Goal: Complete application form

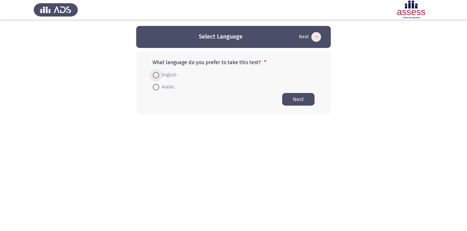
click at [159, 74] on span at bounding box center [156, 75] width 6 height 6
click at [159, 74] on input "English" at bounding box center [156, 75] width 6 height 6
radio input "true"
click at [295, 96] on button "Next" at bounding box center [298, 99] width 32 height 13
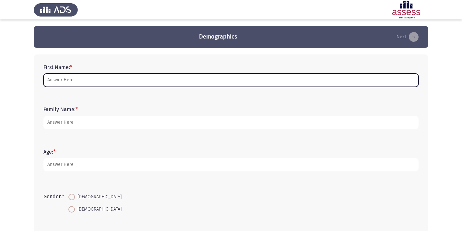
click at [142, 83] on input "First Name: *" at bounding box center [230, 80] width 375 height 13
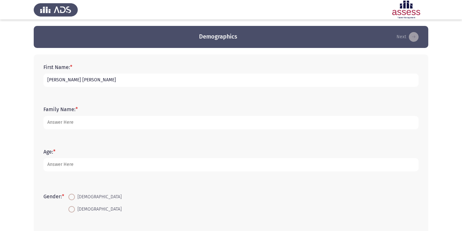
type input "[PERSON_NAME] [PERSON_NAME]"
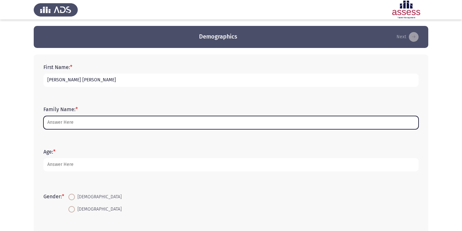
click at [75, 124] on input "Family Name: *" at bounding box center [230, 122] width 375 height 13
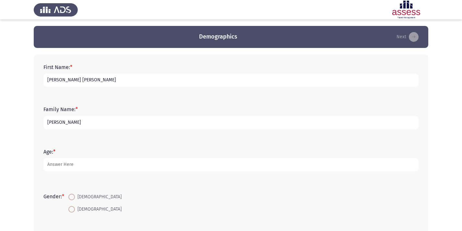
type input "[PERSON_NAME]"
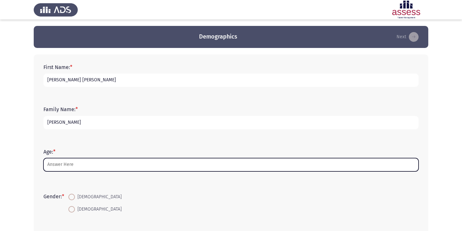
click at [87, 163] on input "Age: *" at bounding box center [230, 164] width 375 height 13
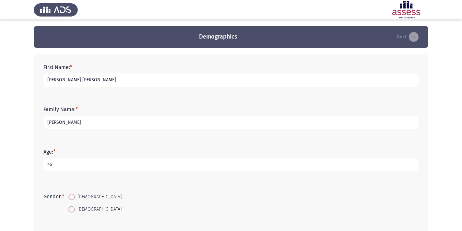
type input "46"
click at [74, 207] on span at bounding box center [71, 209] width 6 height 6
click at [74, 207] on input "[DEMOGRAPHIC_DATA]" at bounding box center [71, 209] width 6 height 6
radio input "true"
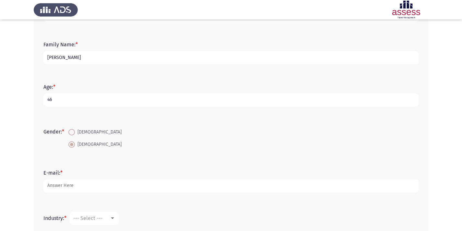
scroll to position [97, 0]
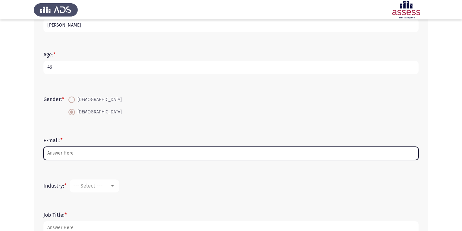
click at [112, 153] on input "E-mail: *" at bounding box center [230, 153] width 375 height 13
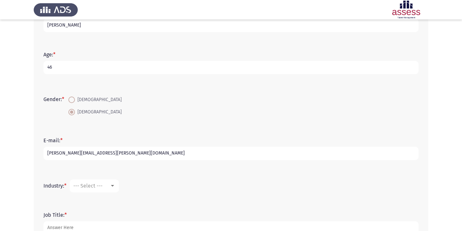
type input "[PERSON_NAME][EMAIL_ADDRESS][PERSON_NAME][DOMAIN_NAME]"
click at [114, 185] on div at bounding box center [113, 186] width 6 height 5
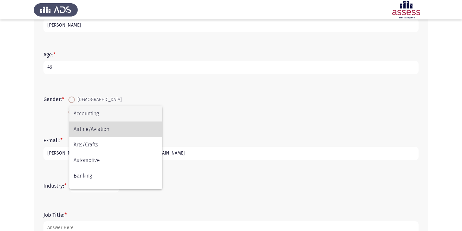
click at [123, 132] on span "Airline/Aviation" at bounding box center [116, 130] width 84 height 16
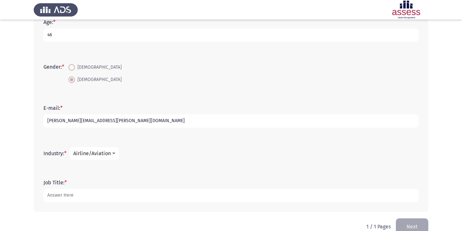
scroll to position [143, 0]
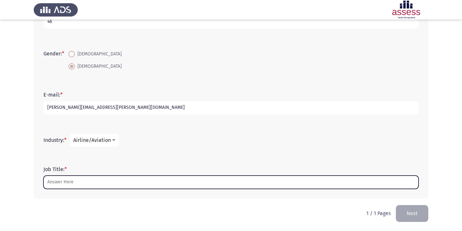
click at [164, 184] on input "Job Title: *" at bounding box center [230, 182] width 375 height 13
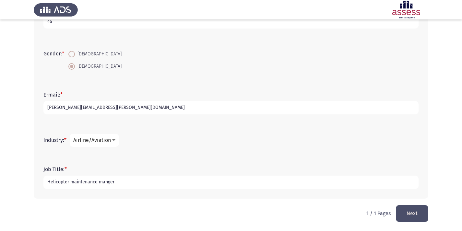
type input "Helicopter maintenance manger"
click at [415, 214] on button "Next" at bounding box center [412, 213] width 32 height 17
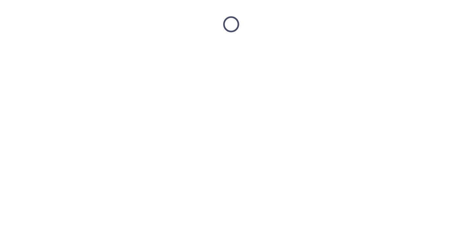
scroll to position [0, 0]
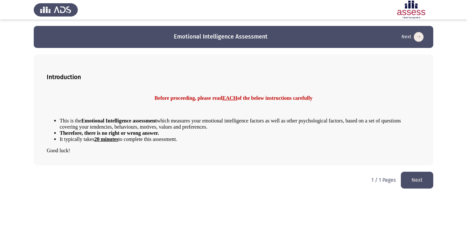
click at [414, 181] on button "Next" at bounding box center [417, 180] width 32 height 17
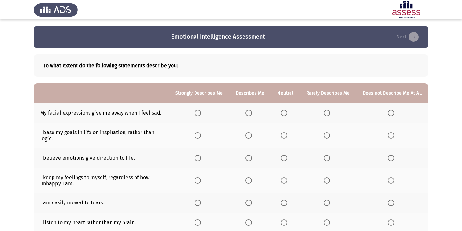
scroll to position [32, 0]
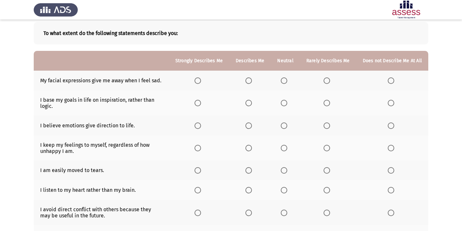
click at [250, 79] on span "Select an option" at bounding box center [249, 81] width 6 height 6
click at [250, 79] on input "Select an option" at bounding box center [249, 81] width 6 height 6
click at [391, 102] on span "Select an option" at bounding box center [391, 103] width 6 height 6
click at [391, 102] on input "Select an option" at bounding box center [391, 103] width 6 height 6
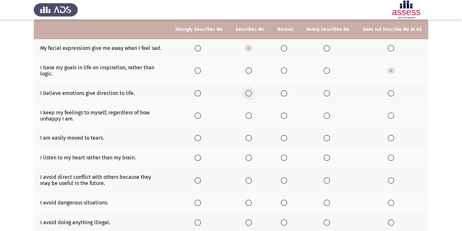
click at [252, 92] on span "Select an option" at bounding box center [249, 93] width 6 height 6
click at [252, 92] on input "Select an option" at bounding box center [249, 93] width 6 height 6
click at [250, 116] on span "Select an option" at bounding box center [249, 116] width 6 height 6
click at [250, 116] on input "Select an option" at bounding box center [249, 116] width 6 height 6
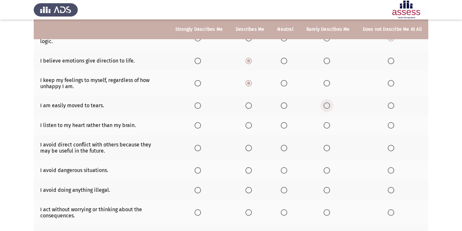
click at [330, 107] on span "Select an option" at bounding box center [327, 106] width 6 height 6
click at [330, 107] on input "Select an option" at bounding box center [327, 106] width 6 height 6
click at [330, 126] on span "Select an option" at bounding box center [327, 125] width 6 height 6
click at [330, 126] on input "Select an option" at bounding box center [327, 125] width 6 height 6
click at [330, 148] on span "Select an option" at bounding box center [327, 148] width 6 height 6
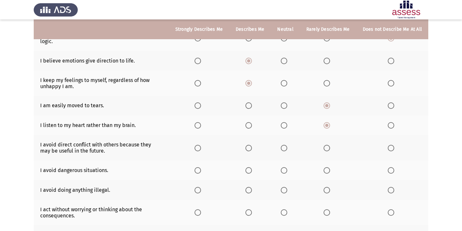
click at [330, 148] on input "Select an option" at bounding box center [327, 148] width 6 height 6
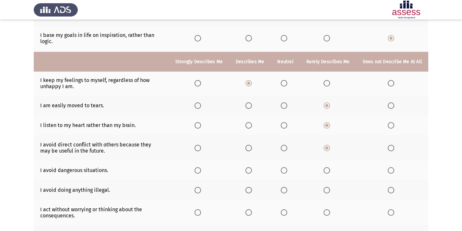
scroll to position [130, 0]
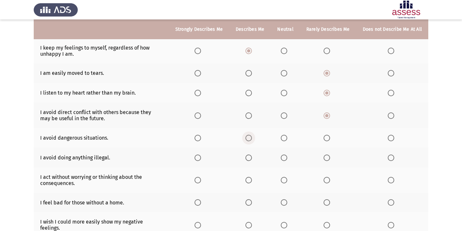
click at [250, 139] on span "Select an option" at bounding box center [249, 138] width 6 height 6
click at [250, 139] on input "Select an option" at bounding box center [249, 138] width 6 height 6
click at [252, 158] on span "Select an option" at bounding box center [249, 158] width 6 height 6
click at [252, 158] on input "Select an option" at bounding box center [249, 158] width 6 height 6
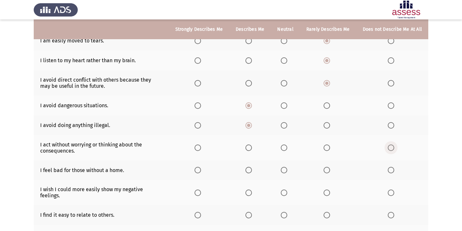
click at [393, 148] on span "Select an option" at bounding box center [391, 148] width 6 height 6
click at [393, 148] on input "Select an option" at bounding box center [391, 148] width 6 height 6
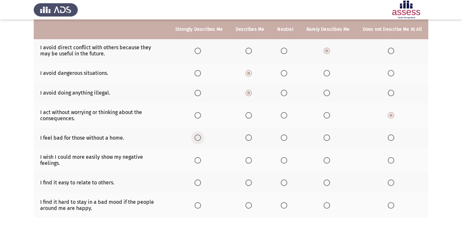
click at [201, 136] on span "Select an option" at bounding box center [198, 138] width 6 height 6
click at [201, 136] on input "Select an option" at bounding box center [198, 138] width 6 height 6
click at [252, 159] on span "Select an option" at bounding box center [249, 160] width 6 height 6
click at [252, 159] on input "Select an option" at bounding box center [249, 160] width 6 height 6
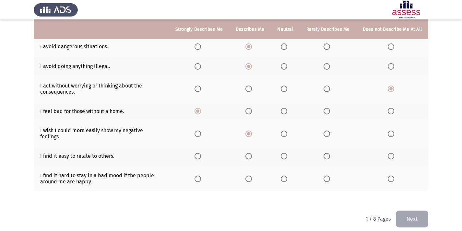
click at [251, 153] on span "Select an option" at bounding box center [249, 156] width 6 height 6
click at [251, 153] on input "Select an option" at bounding box center [249, 156] width 6 height 6
click at [252, 176] on span "Select an option" at bounding box center [249, 179] width 6 height 6
click at [252, 176] on input "Select an option" at bounding box center [249, 179] width 6 height 6
click at [419, 214] on button "Next" at bounding box center [412, 219] width 32 height 17
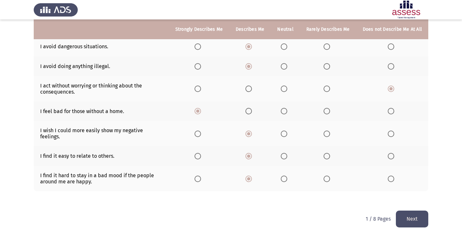
scroll to position [0, 0]
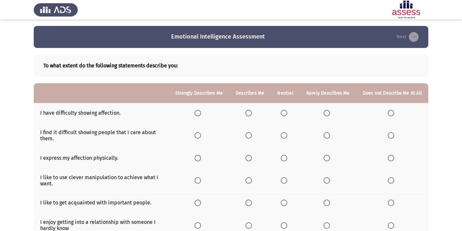
click at [330, 113] on span "Select an option" at bounding box center [327, 113] width 6 height 6
click at [330, 113] on input "Select an option" at bounding box center [327, 113] width 6 height 6
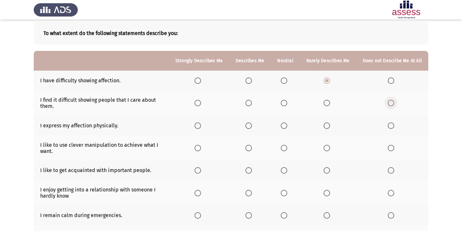
click at [392, 104] on span "Select an option" at bounding box center [391, 103] width 6 height 6
click at [392, 104] on input "Select an option" at bounding box center [391, 103] width 6 height 6
click at [326, 128] on span "Select an option" at bounding box center [327, 126] width 6 height 6
click at [326, 128] on input "Select an option" at bounding box center [327, 126] width 6 height 6
click at [252, 148] on span "Select an option" at bounding box center [249, 148] width 6 height 6
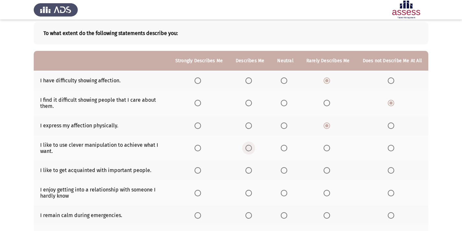
click at [252, 148] on input "Select an option" at bounding box center [249, 148] width 6 height 6
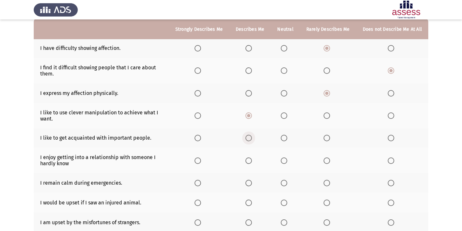
click at [249, 138] on span "Select an option" at bounding box center [249, 138] width 0 height 0
click at [251, 138] on input "Select an option" at bounding box center [249, 138] width 6 height 6
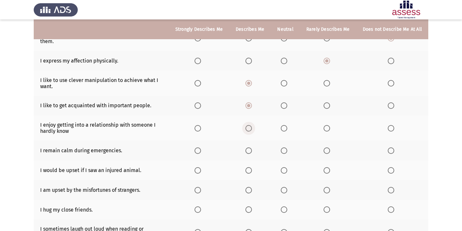
click at [252, 128] on span "Select an option" at bounding box center [249, 128] width 6 height 6
click at [252, 128] on input "Select an option" at bounding box center [249, 128] width 6 height 6
click at [201, 150] on span "Select an option" at bounding box center [198, 151] width 6 height 6
click at [201, 150] on input "Select an option" at bounding box center [198, 151] width 6 height 6
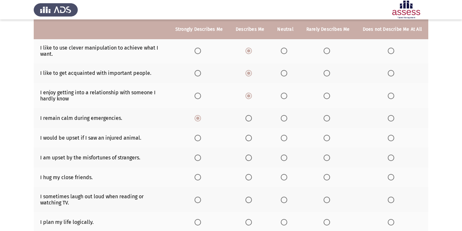
click at [200, 136] on span "Select an option" at bounding box center [198, 138] width 6 height 6
click at [200, 136] on input "Select an option" at bounding box center [198, 138] width 6 height 6
click at [252, 159] on span "Select an option" at bounding box center [249, 158] width 6 height 6
click at [252, 159] on input "Select an option" at bounding box center [249, 158] width 6 height 6
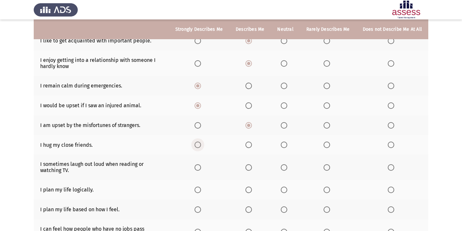
click at [200, 145] on span "Select an option" at bounding box center [198, 145] width 6 height 6
click at [200, 145] on input "Select an option" at bounding box center [198, 145] width 6 height 6
click at [200, 166] on span "Select an option" at bounding box center [198, 167] width 6 height 6
click at [200, 166] on input "Select an option" at bounding box center [198, 167] width 6 height 6
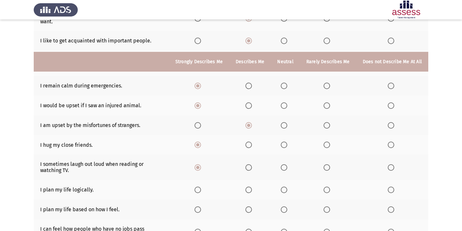
scroll to position [195, 0]
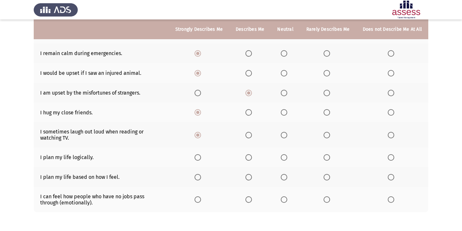
click at [252, 137] on span "Select an option" at bounding box center [249, 135] width 6 height 6
click at [252, 137] on input "Select an option" at bounding box center [249, 135] width 6 height 6
click at [201, 157] on span "Select an option" at bounding box center [198, 157] width 6 height 6
click at [201, 157] on input "Select an option" at bounding box center [198, 157] width 6 height 6
click at [330, 177] on span "Select an option" at bounding box center [327, 177] width 6 height 6
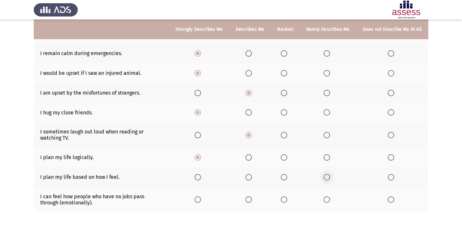
click at [330, 177] on input "Select an option" at bounding box center [327, 177] width 6 height 6
click at [251, 200] on span "Select an option" at bounding box center [249, 200] width 6 height 6
click at [251, 200] on input "Select an option" at bounding box center [249, 200] width 6 height 6
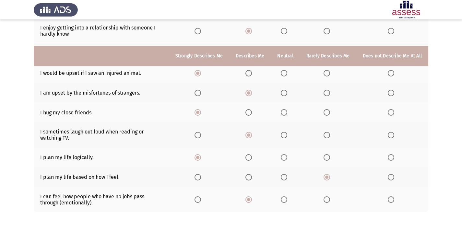
scroll to position [221, 0]
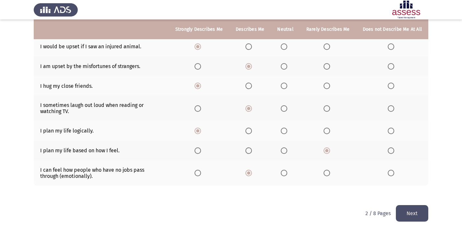
click at [409, 215] on button "Next" at bounding box center [412, 213] width 32 height 17
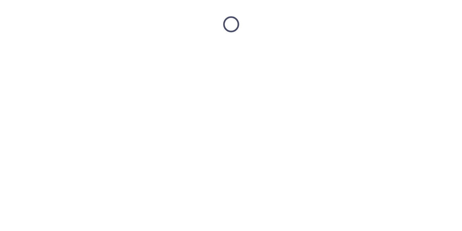
scroll to position [0, 0]
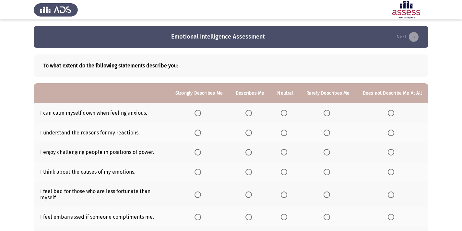
click at [252, 111] on span "Select an option" at bounding box center [249, 113] width 6 height 6
click at [252, 111] on input "Select an option" at bounding box center [249, 113] width 6 height 6
click at [201, 131] on span "Select an option" at bounding box center [198, 133] width 6 height 6
click at [201, 131] on input "Select an option" at bounding box center [198, 133] width 6 height 6
click at [250, 152] on span "Select an option" at bounding box center [249, 152] width 6 height 6
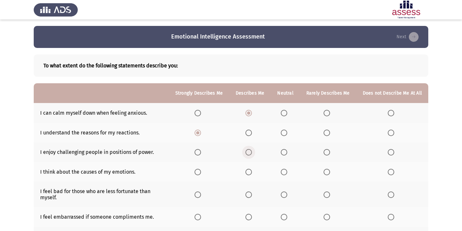
click at [250, 152] on input "Select an option" at bounding box center [249, 152] width 6 height 6
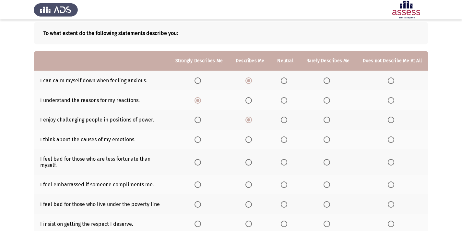
click at [201, 140] on span "Select an option" at bounding box center [198, 140] width 6 height 6
click at [201, 140] on input "Select an option" at bounding box center [198, 140] width 6 height 6
click at [252, 165] on span "Select an option" at bounding box center [249, 162] width 6 height 6
click at [252, 165] on input "Select an option" at bounding box center [249, 162] width 6 height 6
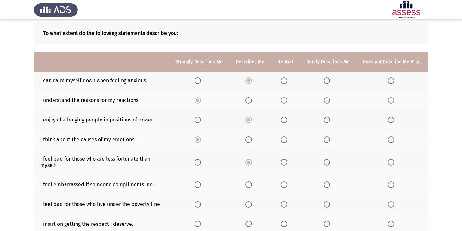
scroll to position [65, 0]
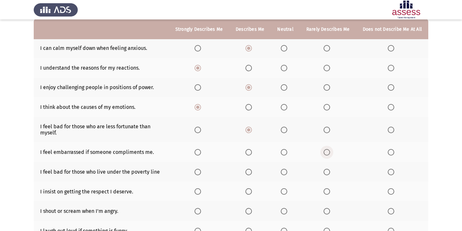
click at [326, 154] on span "Select an option" at bounding box center [327, 152] width 6 height 6
click at [326, 154] on input "Select an option" at bounding box center [327, 152] width 6 height 6
click at [249, 172] on span "Select an option" at bounding box center [249, 172] width 0 height 0
click at [251, 172] on input "Select an option" at bounding box center [249, 172] width 6 height 6
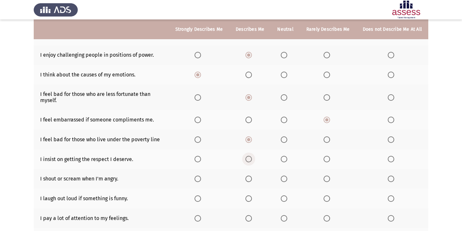
click at [251, 160] on span "Select an option" at bounding box center [249, 159] width 6 height 6
click at [251, 160] on input "Select an option" at bounding box center [249, 159] width 6 height 6
click at [287, 178] on span "Select an option" at bounding box center [284, 179] width 6 height 6
click at [287, 178] on input "Select an option" at bounding box center [284, 179] width 6 height 6
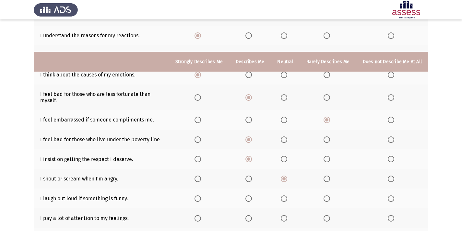
scroll to position [130, 0]
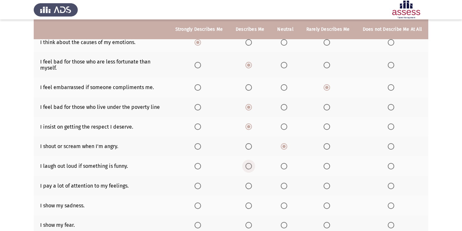
click at [251, 168] on span "Select an option" at bounding box center [249, 166] width 6 height 6
click at [251, 168] on input "Select an option" at bounding box center [249, 166] width 6 height 6
click at [251, 188] on span "Select an option" at bounding box center [249, 186] width 6 height 6
click at [251, 188] on input "Select an option" at bounding box center [249, 186] width 6 height 6
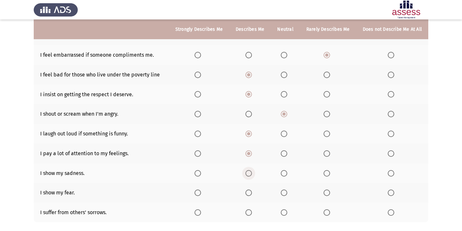
click at [252, 175] on span "Select an option" at bounding box center [249, 173] width 6 height 6
click at [252, 175] on input "Select an option" at bounding box center [249, 173] width 6 height 6
click at [327, 191] on span "Select an option" at bounding box center [327, 193] width 6 height 6
click at [327, 191] on input "Select an option" at bounding box center [327, 193] width 6 height 6
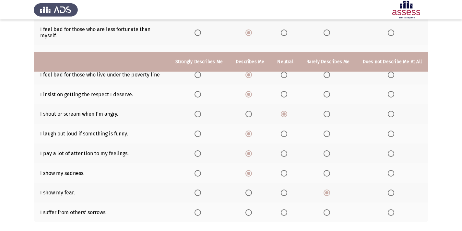
scroll to position [195, 0]
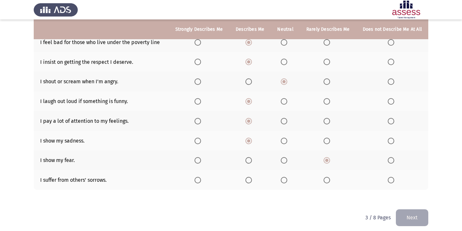
click at [250, 179] on span "Select an option" at bounding box center [249, 180] width 6 height 6
click at [250, 179] on input "Select an option" at bounding box center [249, 180] width 6 height 6
click at [421, 214] on button "Next" at bounding box center [412, 218] width 32 height 17
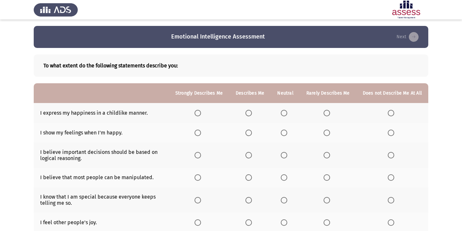
click at [326, 114] on span "Select an option" at bounding box center [327, 113] width 6 height 6
click at [326, 114] on input "Select an option" at bounding box center [327, 113] width 6 height 6
click at [249, 133] on span "Select an option" at bounding box center [249, 133] width 0 height 0
click at [251, 133] on input "Select an option" at bounding box center [249, 133] width 6 height 6
click at [200, 155] on span "Select an option" at bounding box center [198, 155] width 6 height 6
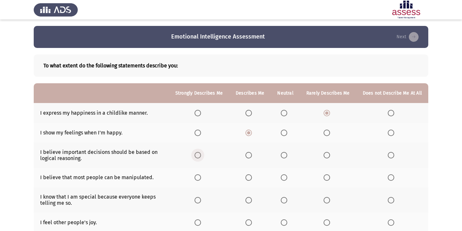
click at [200, 155] on input "Select an option" at bounding box center [198, 155] width 6 height 6
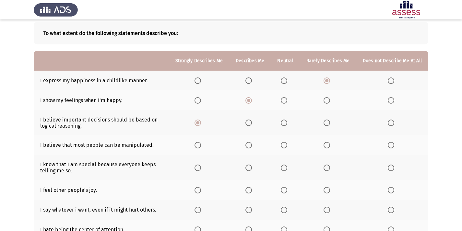
scroll to position [65, 0]
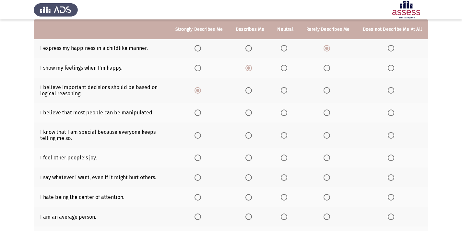
click at [330, 135] on span "Select an option" at bounding box center [327, 135] width 6 height 6
click at [330, 135] on input "Select an option" at bounding box center [327, 135] width 6 height 6
click at [251, 110] on span "Select an option" at bounding box center [249, 113] width 6 height 6
click at [251, 110] on input "Select an option" at bounding box center [249, 113] width 6 height 6
click at [328, 111] on span "Select an option" at bounding box center [327, 113] width 6 height 6
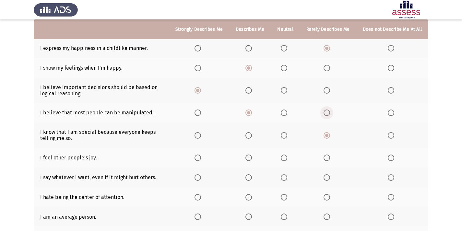
click at [328, 111] on input "Select an option" at bounding box center [327, 113] width 6 height 6
click at [251, 158] on span "Select an option" at bounding box center [249, 158] width 6 height 6
click at [251, 158] on input "Select an option" at bounding box center [249, 158] width 6 height 6
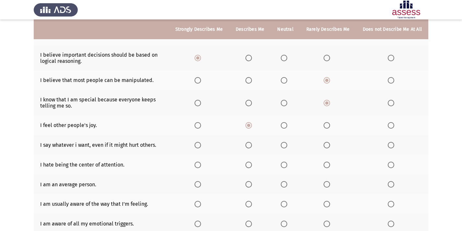
scroll to position [130, 0]
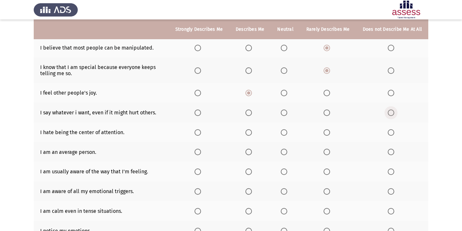
click at [393, 112] on span "Select an option" at bounding box center [391, 113] width 6 height 6
click at [393, 112] on input "Select an option" at bounding box center [391, 113] width 6 height 6
click at [252, 132] on span "Select an option" at bounding box center [249, 132] width 6 height 6
click at [252, 132] on input "Select an option" at bounding box center [249, 132] width 6 height 6
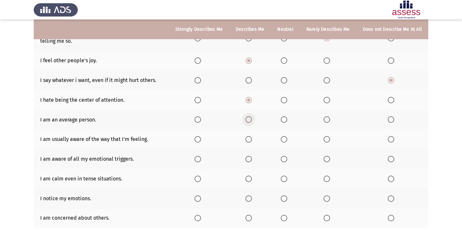
click at [252, 119] on span "Select an option" at bounding box center [249, 119] width 6 height 6
click at [252, 119] on input "Select an option" at bounding box center [249, 119] width 6 height 6
click at [251, 139] on span "Select an option" at bounding box center [249, 139] width 6 height 6
click at [251, 139] on input "Select an option" at bounding box center [249, 139] width 6 height 6
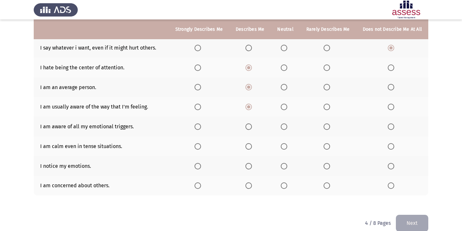
click at [252, 128] on span "Select an option" at bounding box center [249, 127] width 6 height 6
click at [252, 128] on input "Select an option" at bounding box center [249, 127] width 6 height 6
click at [252, 146] on span "Select an option" at bounding box center [249, 146] width 6 height 6
click at [252, 146] on input "Select an option" at bounding box center [249, 146] width 6 height 6
click at [251, 168] on span "Select an option" at bounding box center [249, 166] width 6 height 6
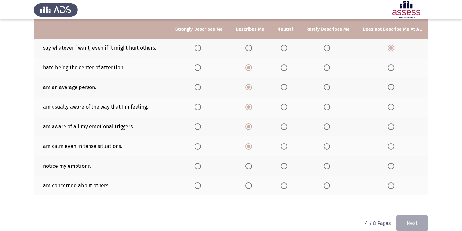
click at [251, 168] on input "Select an option" at bounding box center [249, 166] width 6 height 6
click at [252, 187] on span "Select an option" at bounding box center [249, 186] width 6 height 6
click at [252, 187] on input "Select an option" at bounding box center [249, 186] width 6 height 6
click at [407, 223] on button "Next" at bounding box center [412, 223] width 32 height 17
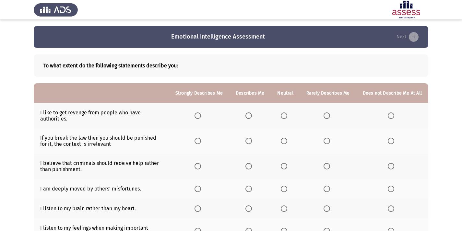
click at [287, 113] on span "Select an option" at bounding box center [284, 116] width 6 height 6
click at [287, 113] on input "Select an option" at bounding box center [284, 116] width 6 height 6
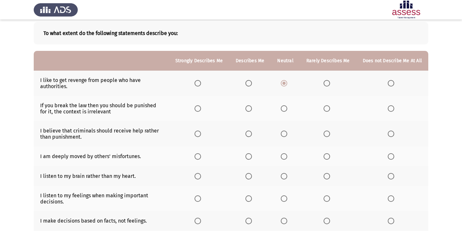
click at [330, 109] on span "Select an option" at bounding box center [327, 108] width 6 height 6
click at [330, 109] on input "Select an option" at bounding box center [327, 108] width 6 height 6
click at [287, 133] on span "Select an option" at bounding box center [284, 134] width 6 height 6
click at [287, 133] on input "Select an option" at bounding box center [284, 134] width 6 height 6
click at [284, 158] on span "Select an option" at bounding box center [284, 156] width 6 height 6
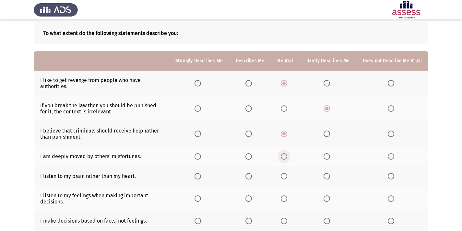
click at [284, 158] on input "Select an option" at bounding box center [284, 156] width 6 height 6
click at [252, 175] on span "Select an option" at bounding box center [249, 176] width 6 height 6
click at [252, 175] on input "Select an option" at bounding box center [249, 176] width 6 height 6
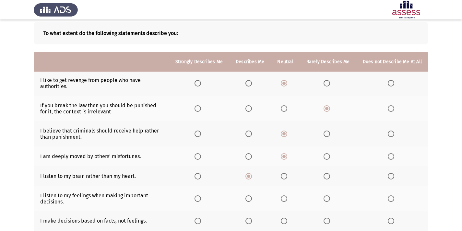
scroll to position [97, 0]
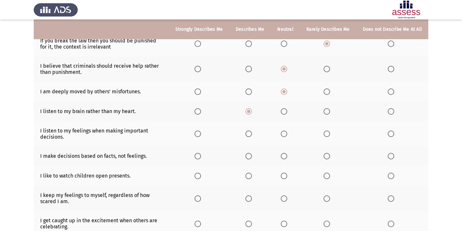
click at [252, 133] on span "Select an option" at bounding box center [249, 134] width 6 height 6
click at [252, 133] on input "Select an option" at bounding box center [249, 134] width 6 height 6
click at [252, 157] on span "Select an option" at bounding box center [249, 156] width 6 height 6
click at [252, 157] on input "Select an option" at bounding box center [249, 156] width 6 height 6
click at [201, 179] on span "Select an option" at bounding box center [198, 176] width 6 height 6
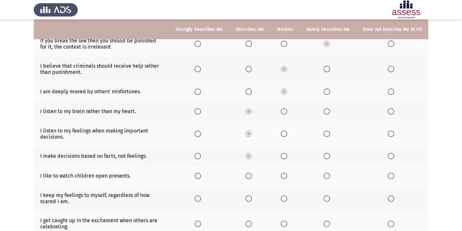
click at [201, 179] on input "Select an option" at bounding box center [198, 176] width 6 height 6
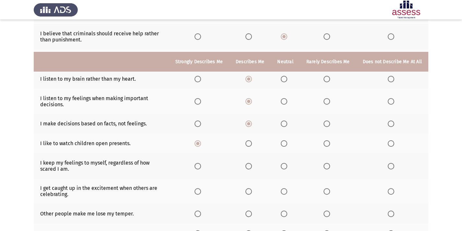
scroll to position [162, 0]
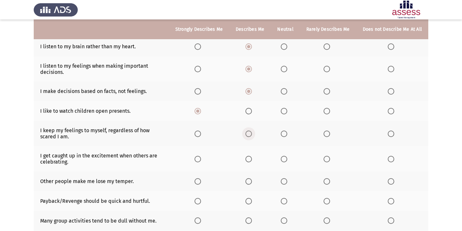
click at [251, 132] on span "Select an option" at bounding box center [249, 134] width 6 height 6
click at [251, 132] on input "Select an option" at bounding box center [249, 134] width 6 height 6
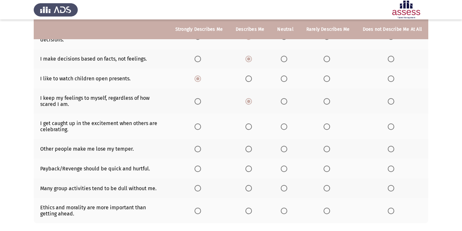
click at [252, 127] on span "Select an option" at bounding box center [249, 127] width 6 height 6
click at [252, 127] on input "Select an option" at bounding box center [249, 127] width 6 height 6
click at [287, 152] on span "Select an option" at bounding box center [284, 149] width 6 height 6
click at [287, 152] on input "Select an option" at bounding box center [284, 149] width 6 height 6
click at [251, 170] on span "Select an option" at bounding box center [249, 169] width 6 height 6
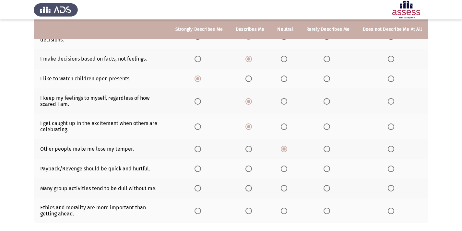
click at [251, 170] on input "Select an option" at bounding box center [249, 169] width 6 height 6
click at [325, 188] on span "Select an option" at bounding box center [327, 188] width 6 height 6
click at [325, 188] on input "Select an option" at bounding box center [327, 188] width 6 height 6
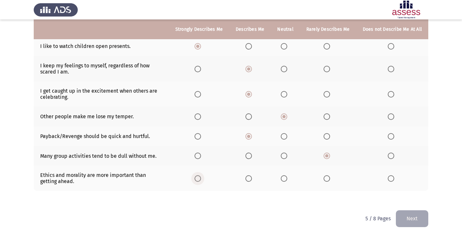
click at [201, 176] on span "Select an option" at bounding box center [198, 179] width 6 height 6
click at [201, 176] on input "Select an option" at bounding box center [198, 179] width 6 height 6
click at [414, 217] on button "Next" at bounding box center [412, 219] width 32 height 17
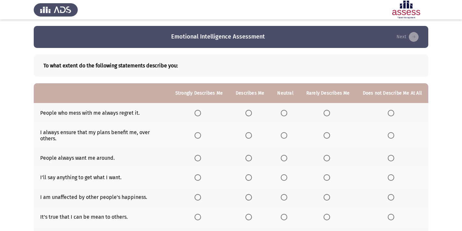
click at [252, 113] on span "Select an option" at bounding box center [249, 113] width 6 height 6
click at [252, 113] on input "Select an option" at bounding box center [249, 113] width 6 height 6
click at [328, 136] on span "Select an option" at bounding box center [327, 135] width 6 height 6
click at [328, 136] on input "Select an option" at bounding box center [327, 135] width 6 height 6
click at [251, 157] on span "Select an option" at bounding box center [249, 158] width 6 height 6
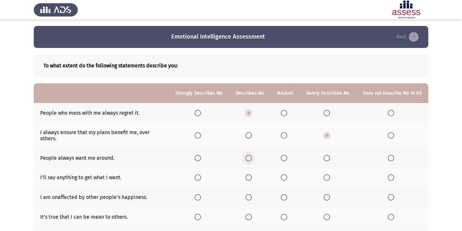
click at [251, 157] on input "Select an option" at bounding box center [249, 158] width 6 height 6
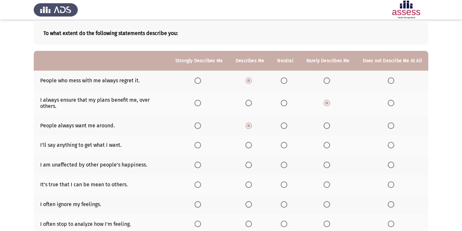
click at [329, 147] on span "Select an option" at bounding box center [327, 145] width 6 height 6
click at [329, 147] on input "Select an option" at bounding box center [327, 145] width 6 height 6
click at [394, 165] on span "Select an option" at bounding box center [391, 165] width 6 height 6
click at [394, 165] on input "Select an option" at bounding box center [391, 165] width 6 height 6
click at [249, 184] on span "Select an option" at bounding box center [249, 185] width 6 height 6
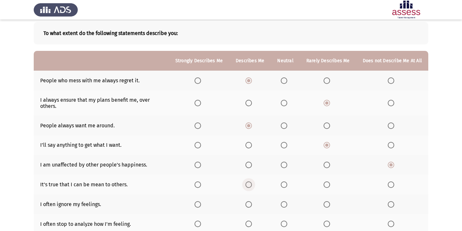
click at [249, 184] on input "Select an option" at bounding box center [249, 185] width 6 height 6
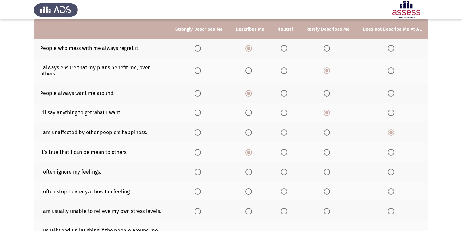
scroll to position [97, 0]
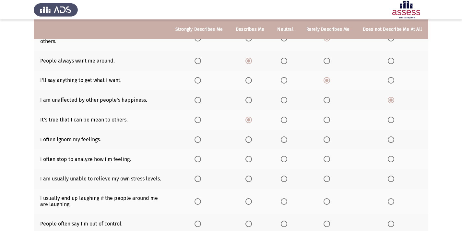
click at [252, 139] on span "Select an option" at bounding box center [249, 140] width 6 height 6
click at [252, 139] on input "Select an option" at bounding box center [249, 140] width 6 height 6
click at [286, 161] on span "Select an option" at bounding box center [284, 159] width 6 height 6
click at [286, 161] on input "Select an option" at bounding box center [284, 159] width 6 height 6
click at [327, 178] on span "Select an option" at bounding box center [327, 179] width 6 height 6
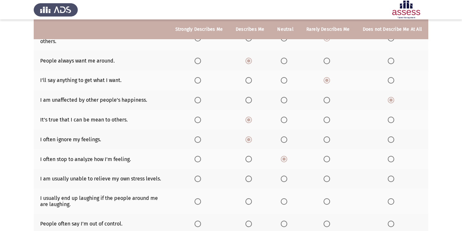
click at [327, 178] on input "Select an option" at bounding box center [327, 179] width 6 height 6
click at [287, 201] on span "Select an option" at bounding box center [284, 202] width 6 height 6
click at [287, 201] on input "Select an option" at bounding box center [284, 202] width 6 height 6
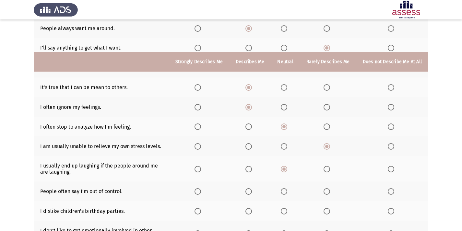
scroll to position [162, 0]
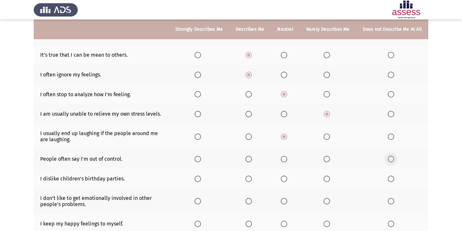
click at [389, 159] on span "Select an option" at bounding box center [391, 159] width 6 height 6
click at [389, 159] on input "Select an option" at bounding box center [391, 159] width 6 height 6
click at [326, 179] on span "Select an option" at bounding box center [327, 179] width 6 height 6
click at [326, 179] on input "Select an option" at bounding box center [327, 179] width 6 height 6
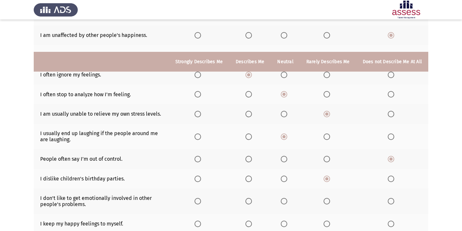
scroll to position [195, 0]
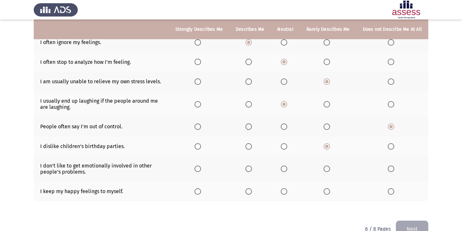
click at [327, 170] on span "Select an option" at bounding box center [327, 169] width 6 height 6
click at [327, 170] on input "Select an option" at bounding box center [327, 169] width 6 height 6
click at [325, 190] on span "Select an option" at bounding box center [327, 191] width 6 height 6
click at [325, 190] on input "Select an option" at bounding box center [327, 191] width 6 height 6
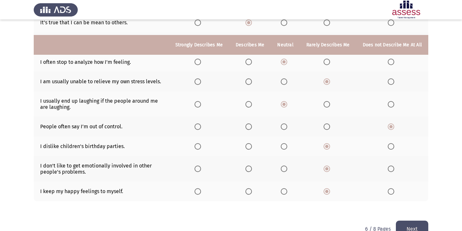
scroll to position [210, 0]
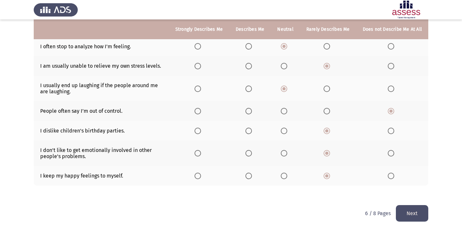
click at [408, 211] on button "Next" at bounding box center [412, 213] width 32 height 17
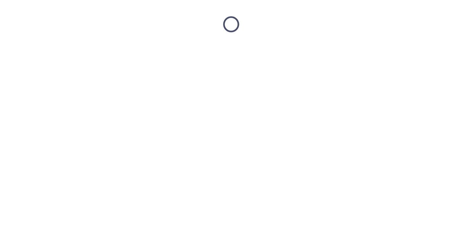
scroll to position [0, 0]
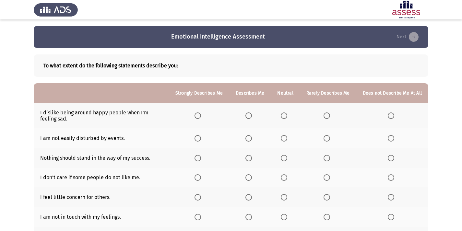
click at [284, 116] on span "Select an option" at bounding box center [284, 116] width 6 height 6
click at [284, 116] on input "Select an option" at bounding box center [284, 116] width 6 height 6
click at [326, 137] on span "Select an option" at bounding box center [327, 138] width 6 height 6
click at [326, 137] on input "Select an option" at bounding box center [327, 138] width 6 height 6
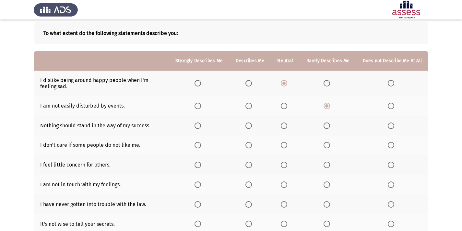
click at [252, 126] on span "Select an option" at bounding box center [249, 126] width 6 height 6
click at [252, 126] on input "Select an option" at bounding box center [249, 126] width 6 height 6
click at [250, 145] on span "Select an option" at bounding box center [249, 145] width 6 height 6
click at [250, 145] on input "Select an option" at bounding box center [249, 145] width 6 height 6
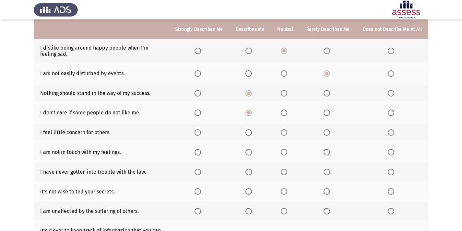
click at [329, 130] on span "Select an option" at bounding box center [327, 132] width 6 height 6
click at [329, 130] on input "Select an option" at bounding box center [327, 132] width 6 height 6
click at [330, 151] on span "Select an option" at bounding box center [327, 152] width 6 height 6
click at [330, 151] on input "Select an option" at bounding box center [327, 152] width 6 height 6
click at [330, 174] on span "Select an option" at bounding box center [327, 172] width 6 height 6
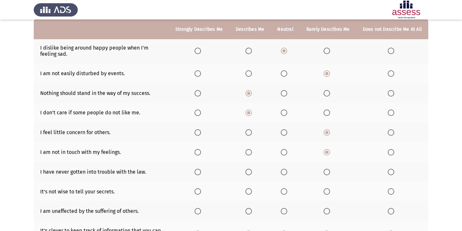
click at [330, 174] on input "Select an option" at bounding box center [327, 172] width 6 height 6
click at [249, 173] on span "Select an option" at bounding box center [249, 172] width 6 height 6
click at [249, 173] on input "Select an option" at bounding box center [249, 172] width 6 height 6
click at [251, 195] on span "Select an option" at bounding box center [249, 191] width 6 height 6
click at [251, 195] on input "Select an option" at bounding box center [249, 191] width 6 height 6
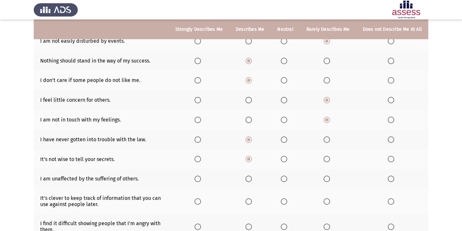
scroll to position [130, 0]
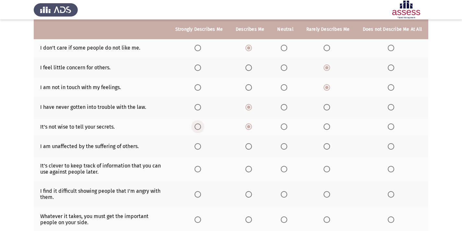
click at [201, 128] on span "Select an option" at bounding box center [198, 127] width 6 height 6
click at [201, 128] on input "Select an option" at bounding box center [198, 127] width 6 height 6
click at [328, 144] on span "Select an option" at bounding box center [327, 146] width 6 height 6
click at [328, 144] on input "Select an option" at bounding box center [327, 146] width 6 height 6
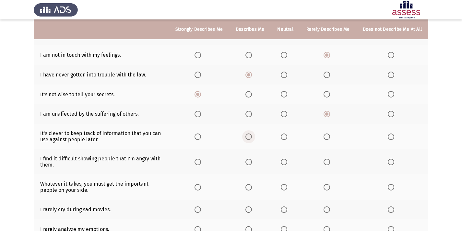
click at [252, 136] on span "Select an option" at bounding box center [249, 137] width 6 height 6
click at [252, 136] on input "Select an option" at bounding box center [249, 137] width 6 height 6
click at [329, 164] on span "Select an option" at bounding box center [327, 162] width 6 height 6
click at [329, 164] on input "Select an option" at bounding box center [327, 162] width 6 height 6
click at [284, 187] on span "Select an option" at bounding box center [284, 187] width 6 height 6
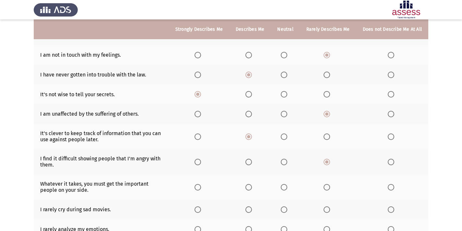
click at [284, 187] on input "Select an option" at bounding box center [284, 187] width 6 height 6
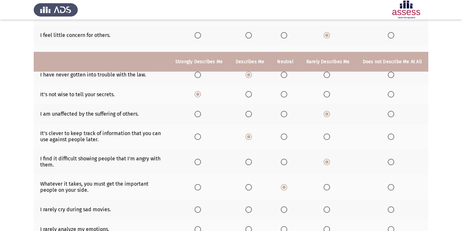
scroll to position [195, 0]
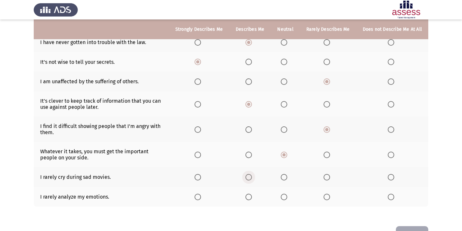
click at [251, 176] on span "Select an option" at bounding box center [249, 177] width 6 height 6
click at [251, 176] on input "Select an option" at bounding box center [249, 177] width 6 height 6
click at [252, 197] on span "Select an option" at bounding box center [249, 197] width 6 height 6
click at [252, 197] on input "Select an option" at bounding box center [249, 197] width 6 height 6
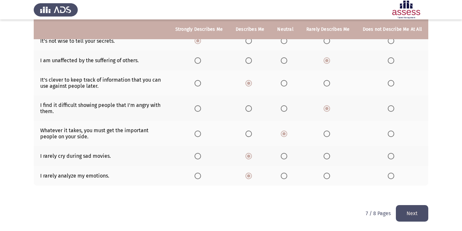
click at [420, 211] on button "Next" at bounding box center [412, 213] width 32 height 17
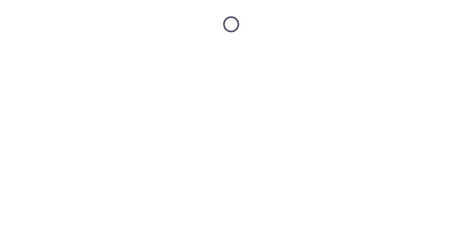
scroll to position [0, 0]
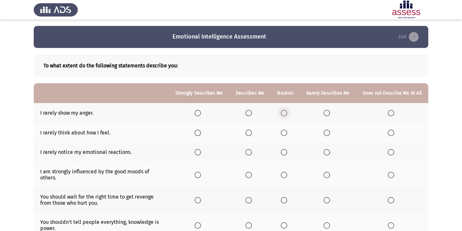
click at [287, 113] on span "Select an option" at bounding box center [284, 113] width 6 height 6
click at [287, 113] on input "Select an option" at bounding box center [284, 113] width 6 height 6
click at [251, 130] on span "Select an option" at bounding box center [249, 133] width 6 height 6
click at [251, 130] on input "Select an option" at bounding box center [249, 133] width 6 height 6
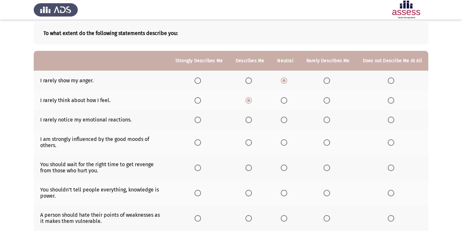
click at [252, 119] on span "Select an option" at bounding box center [249, 120] width 6 height 6
click at [252, 119] on input "Select an option" at bounding box center [249, 120] width 6 height 6
click at [251, 143] on span "Select an option" at bounding box center [249, 143] width 6 height 6
click at [251, 143] on input "Select an option" at bounding box center [249, 143] width 6 height 6
click at [249, 168] on span "Select an option" at bounding box center [249, 168] width 0 height 0
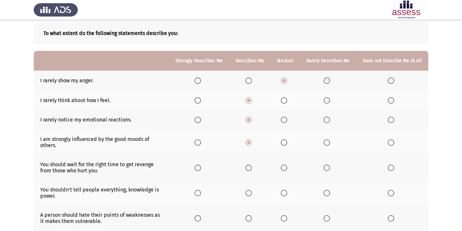
click at [251, 168] on input "Select an option" at bounding box center [249, 168] width 6 height 6
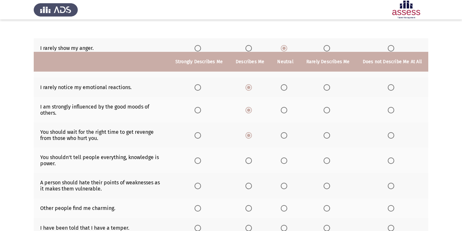
scroll to position [97, 0]
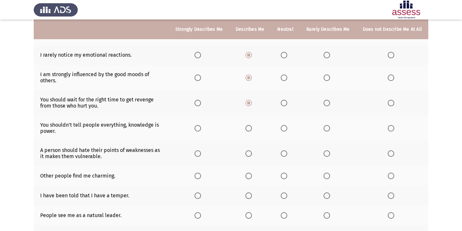
click at [252, 127] on span "Select an option" at bounding box center [249, 128] width 6 height 6
click at [252, 127] on input "Select an option" at bounding box center [249, 128] width 6 height 6
click at [287, 155] on span "Select an option" at bounding box center [284, 154] width 6 height 6
click at [287, 155] on input "Select an option" at bounding box center [284, 154] width 6 height 6
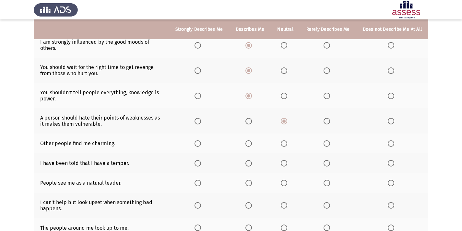
click at [252, 145] on span "Select an option" at bounding box center [249, 143] width 6 height 6
click at [252, 145] on input "Select an option" at bounding box center [249, 143] width 6 height 6
click at [285, 163] on span "Select an option" at bounding box center [284, 163] width 6 height 6
click at [285, 163] on input "Select an option" at bounding box center [284, 163] width 6 height 6
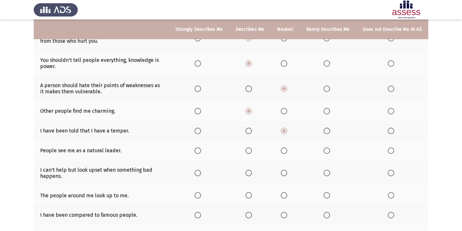
click at [250, 149] on span "Select an option" at bounding box center [249, 151] width 6 height 6
click at [250, 149] on input "Select an option" at bounding box center [249, 151] width 6 height 6
click at [249, 173] on span "Select an option" at bounding box center [249, 173] width 0 height 0
click at [251, 173] on input "Select an option" at bounding box center [249, 173] width 6 height 6
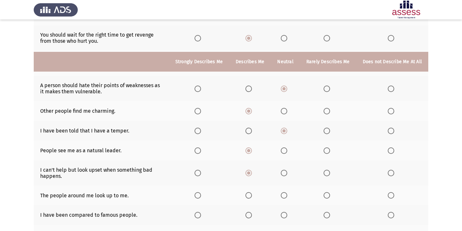
scroll to position [195, 0]
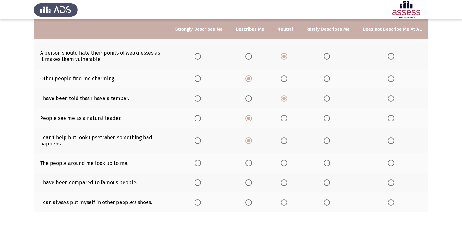
click at [252, 163] on span "Select an option" at bounding box center [249, 163] width 6 height 6
click at [252, 163] on input "Select an option" at bounding box center [249, 163] width 6 height 6
click at [251, 185] on span "Select an option" at bounding box center [249, 183] width 6 height 6
click at [251, 185] on input "Select an option" at bounding box center [249, 183] width 6 height 6
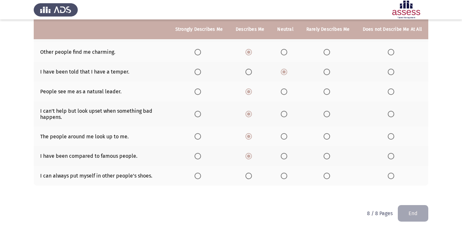
click at [329, 175] on span "Select an option" at bounding box center [327, 176] width 6 height 6
click at [329, 175] on input "Select an option" at bounding box center [327, 176] width 6 height 6
click at [407, 214] on button "End" at bounding box center [413, 213] width 30 height 17
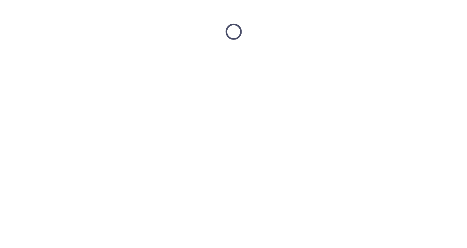
scroll to position [0, 0]
